Goal: Transaction & Acquisition: Download file/media

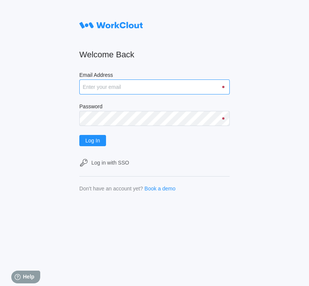
click at [129, 91] on input "Email Address" at bounding box center [154, 87] width 150 height 15
type input "sdessie@mailinator.com"
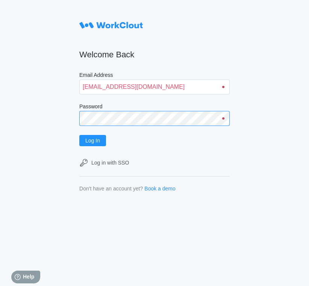
click at [79, 135] on button "Log In" at bounding box center [92, 140] width 27 height 11
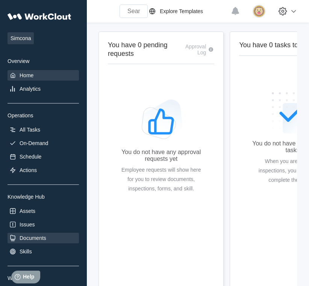
click at [39, 238] on div "Documents" at bounding box center [33, 238] width 27 height 6
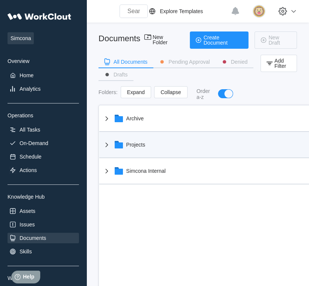
click at [108, 149] on icon at bounding box center [106, 144] width 9 height 9
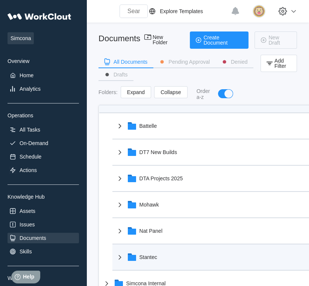
scroll to position [26, 0]
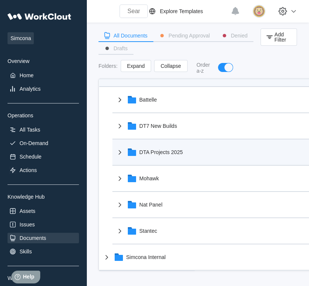
click at [180, 153] on div "DTA Projects 2025" at bounding box center [161, 152] width 44 height 6
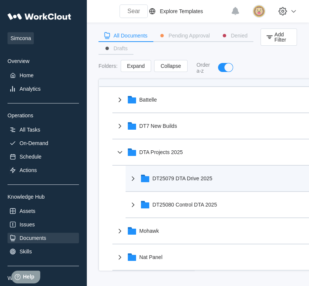
click at [184, 181] on div "DT25079 DTA Drive 2025" at bounding box center [182, 179] width 60 height 6
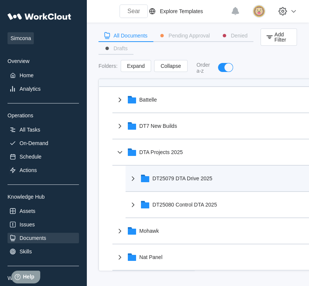
click at [184, 181] on div "DT25079 DTA Drive 2025" at bounding box center [182, 179] width 60 height 6
click at [133, 180] on icon at bounding box center [132, 178] width 9 height 9
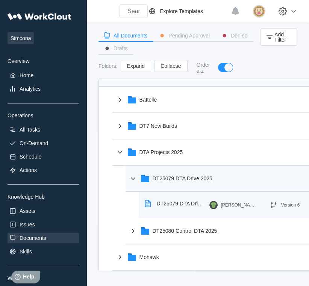
click at [146, 208] on rect at bounding box center [149, 205] width 8 height 8
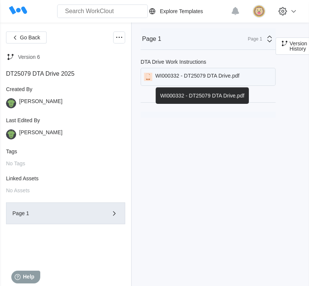
click at [190, 74] on div "WI000332 - DT25079 DTA Drive.pdf" at bounding box center [197, 77] width 84 height 8
